Goal: Task Accomplishment & Management: Manage account settings

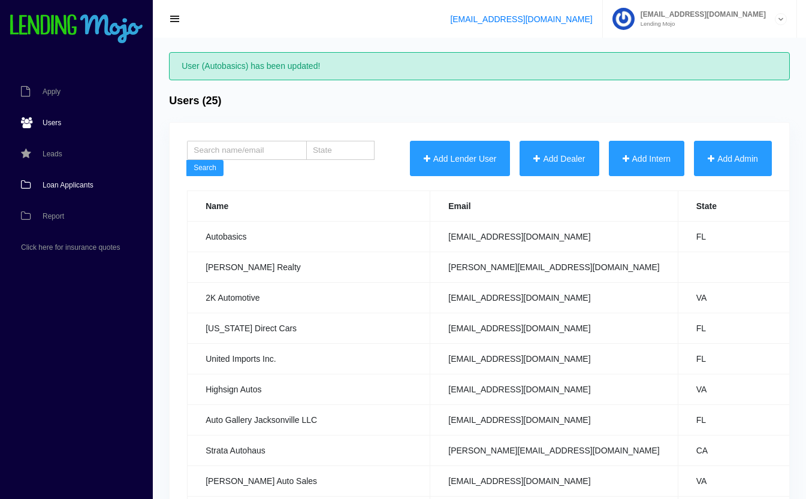
click at [53, 190] on link "Loan Applicants" at bounding box center [70, 185] width 141 height 31
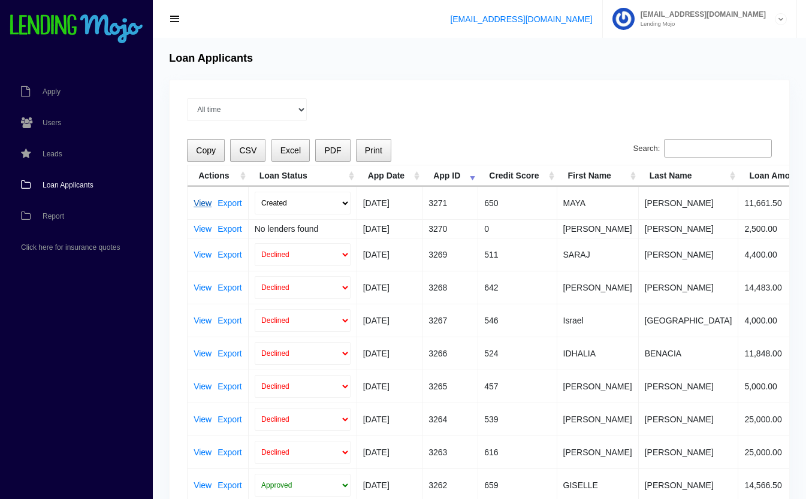
click at [203, 201] on link "View" at bounding box center [203, 203] width 18 height 8
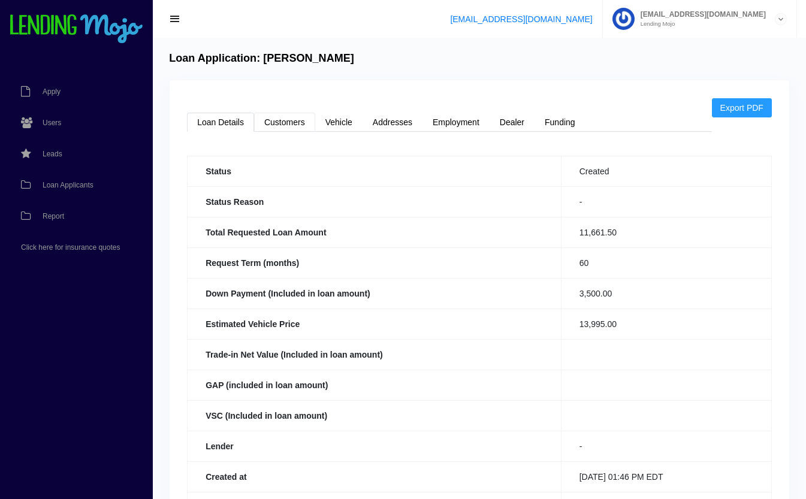
click at [285, 125] on link "Customers" at bounding box center [284, 122] width 61 height 19
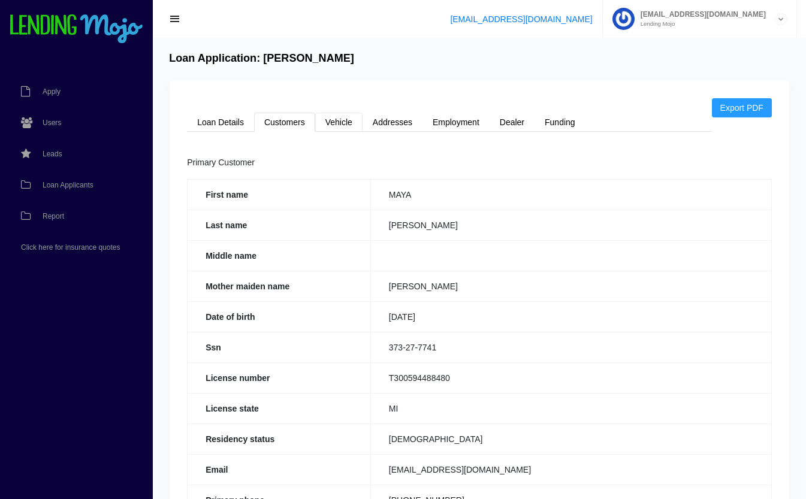
click at [344, 121] on link "Vehicle" at bounding box center [338, 122] width 47 height 19
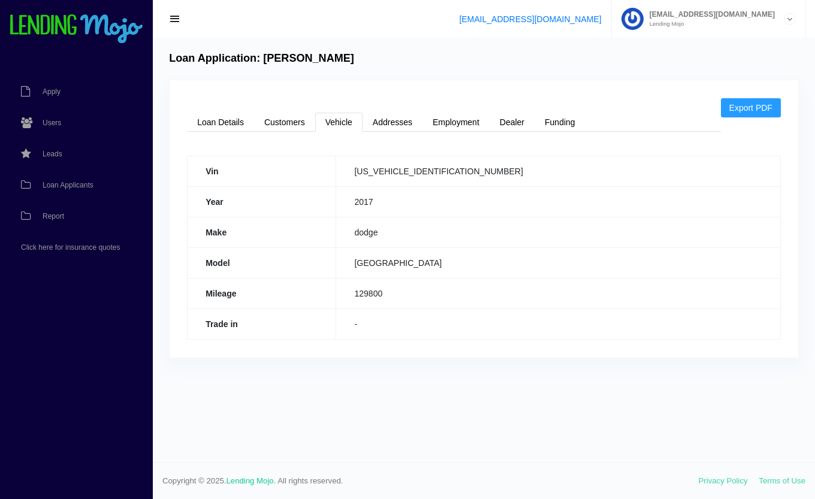
click at [274, 110] on div "Export PDF Loan Details Customers Vehicle Addresses Employment Dealer Funding S…" at bounding box center [484, 219] width 629 height 278
click at [281, 125] on link "Customers" at bounding box center [284, 122] width 61 height 19
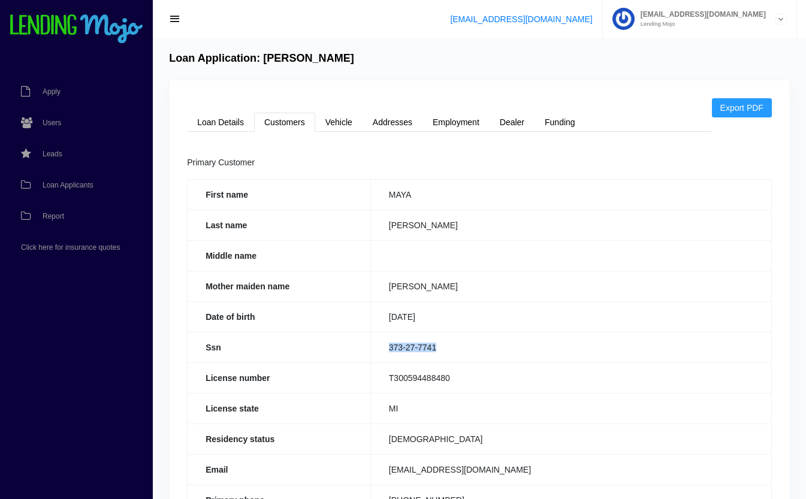
drag, startPoint x: 445, startPoint y: 348, endPoint x: 366, endPoint y: 360, distance: 79.4
click at [366, 360] on tr "Ssn 373-27-7741" at bounding box center [480, 347] width 585 height 31
copy tr "373-27-7741"
click at [213, 122] on link "Loan Details" at bounding box center [220, 122] width 67 height 19
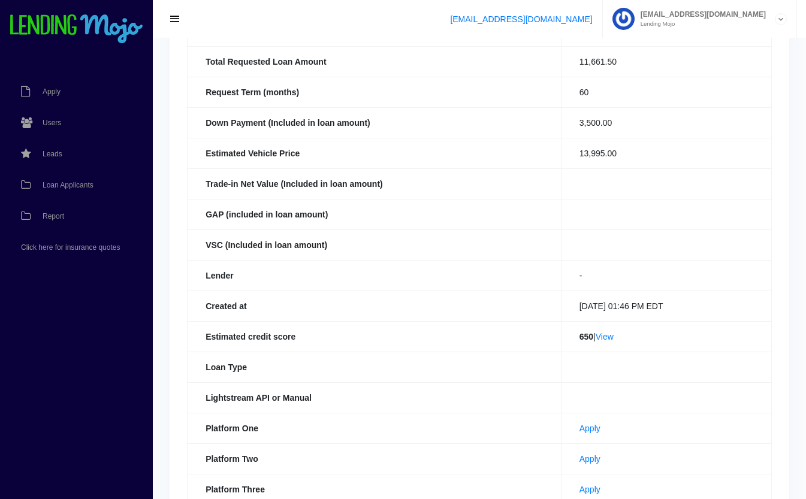
scroll to position [186, 0]
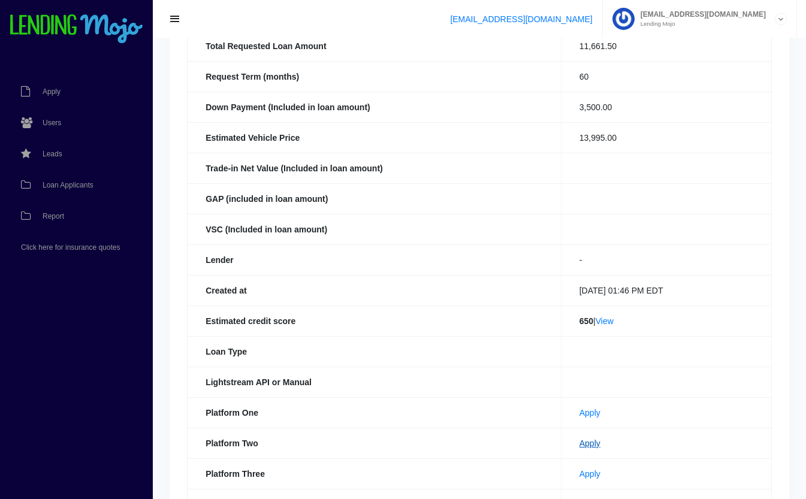
click at [580, 447] on link "Apply" at bounding box center [590, 444] width 21 height 10
click at [70, 190] on link "Loan Applicants" at bounding box center [70, 185] width 141 height 31
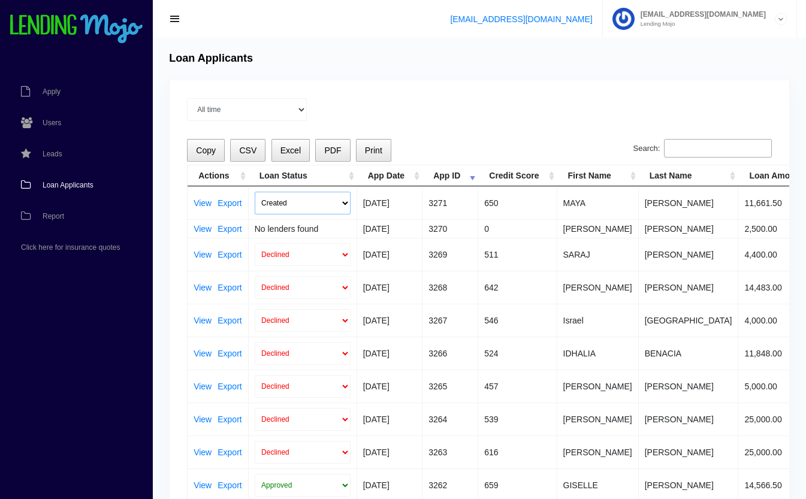
click at [294, 201] on select "Created Submitted" at bounding box center [303, 203] width 96 height 23
select select "submitted"
click at [255, 192] on select "Created Submitted" at bounding box center [303, 203] width 96 height 23
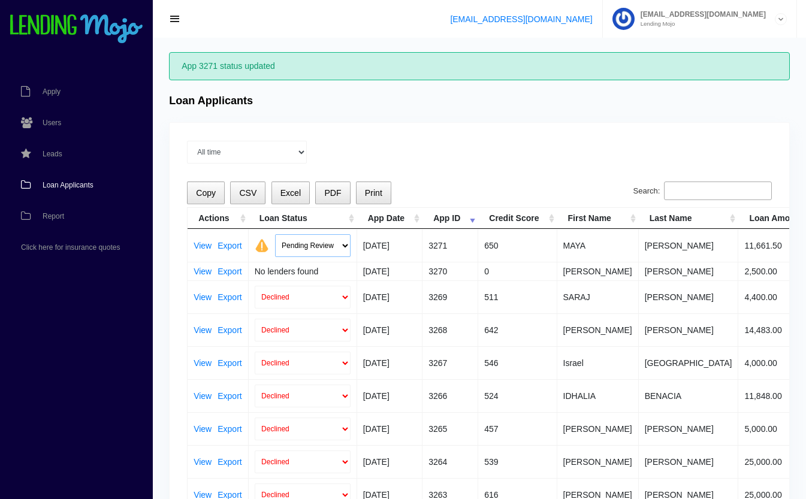
click at [323, 245] on select "Pending Review Approve Decline Unqualified" at bounding box center [313, 245] width 76 height 23
select select "declined"
click at [275, 234] on select "Pending Review Approve Decline Unqualified" at bounding box center [313, 245] width 76 height 23
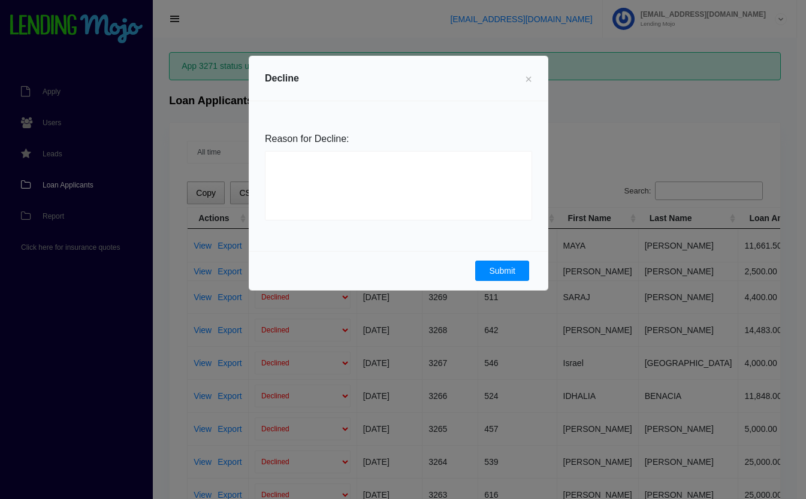
click at [490, 275] on button "Submit" at bounding box center [502, 271] width 54 height 20
